Goal: Check status: Check status

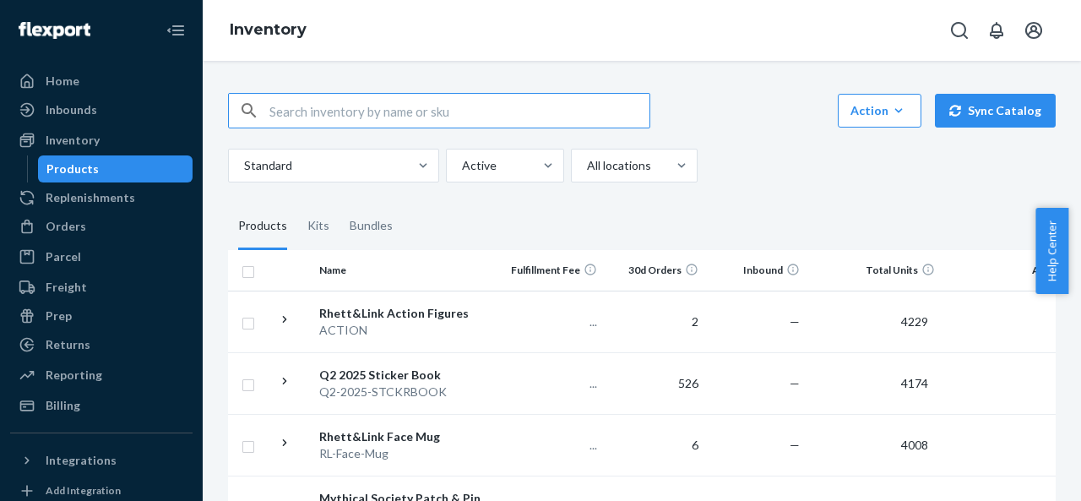
click at [404, 119] on input "text" at bounding box center [459, 111] width 380 height 34
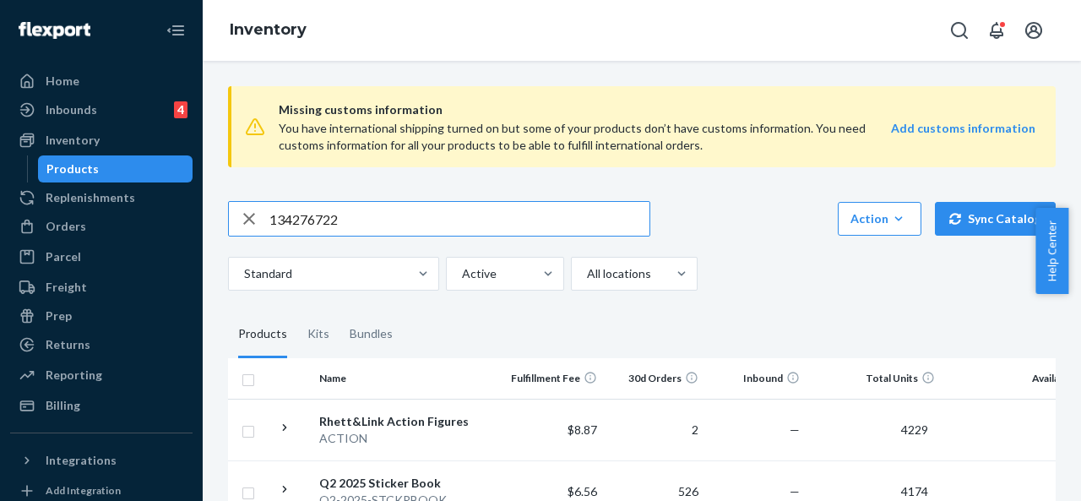
type input "134276722"
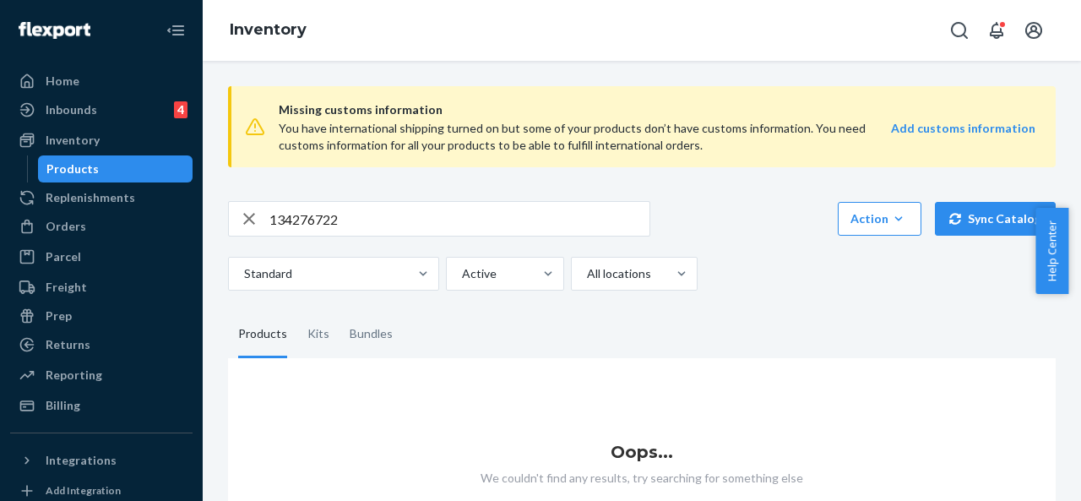
scroll to position [25, 0]
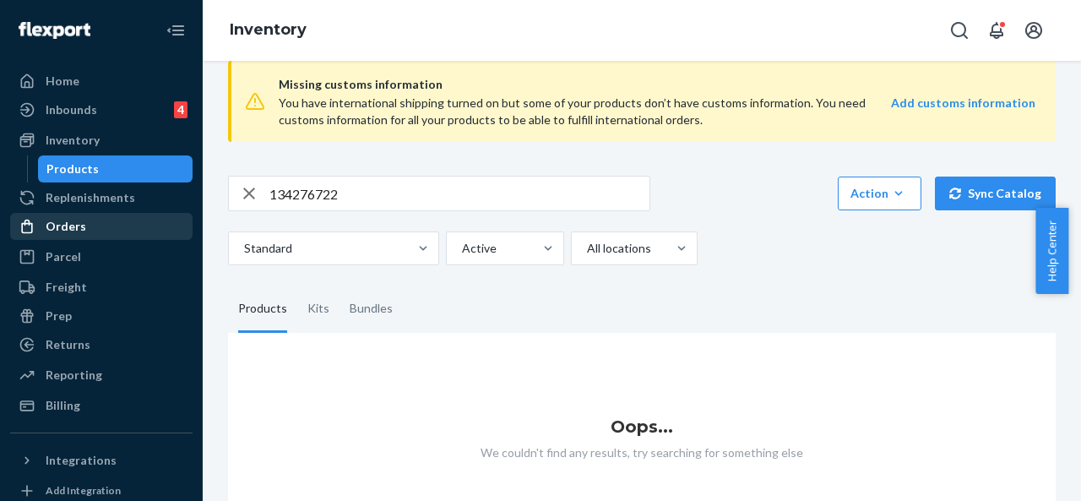
click at [76, 228] on div "Orders" at bounding box center [66, 226] width 41 height 17
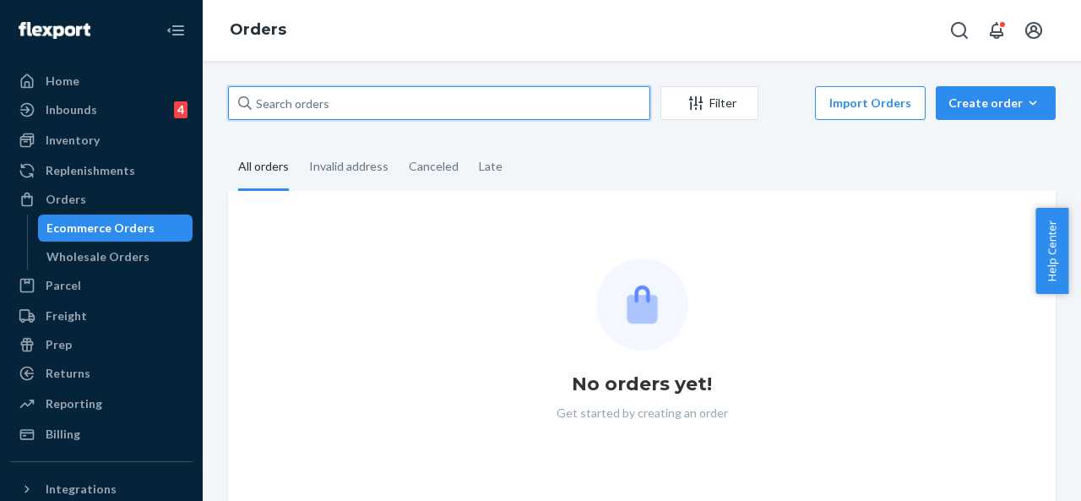
click at [357, 108] on input "text" at bounding box center [439, 103] width 422 height 34
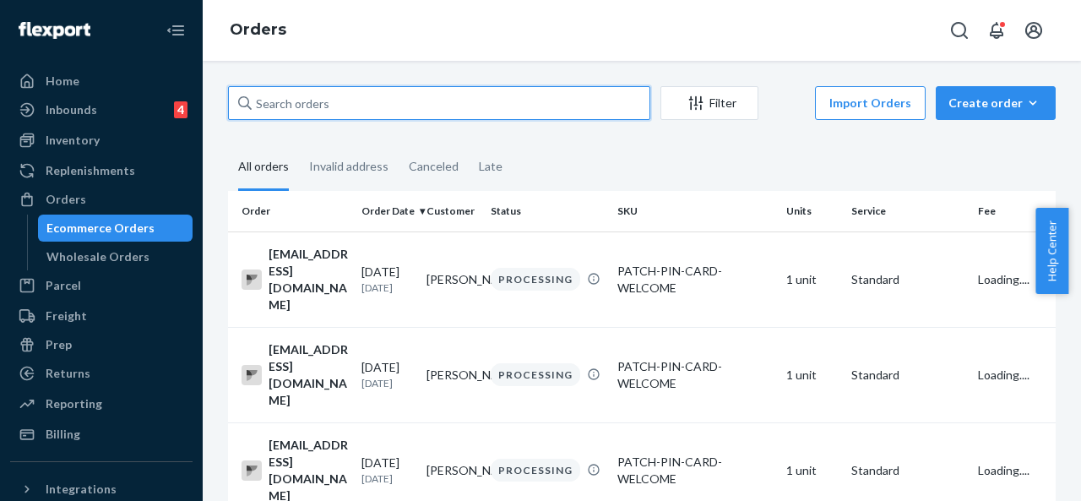
paste input "134276722"
type input "134276722"
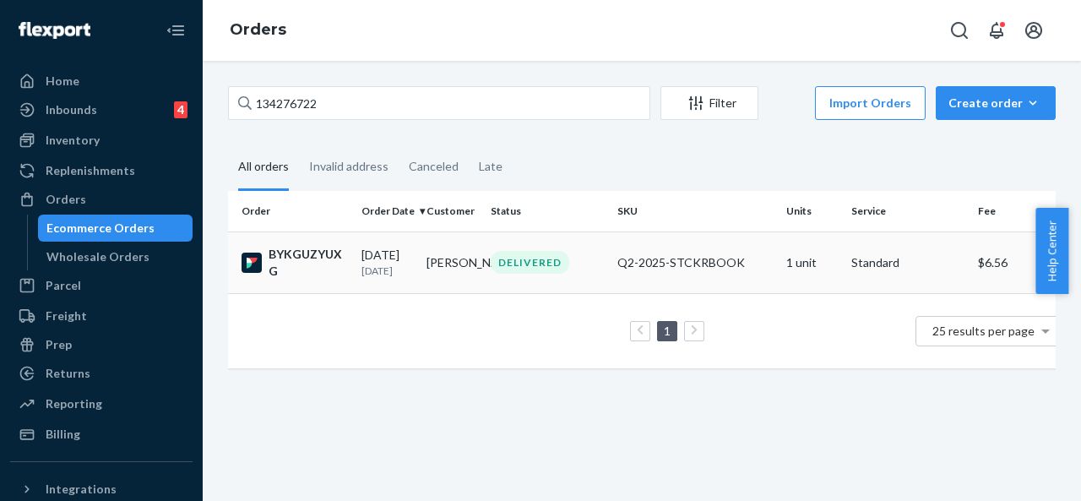
click at [503, 274] on div "DELIVERED" at bounding box center [530, 262] width 79 height 23
